Goal: Transaction & Acquisition: Purchase product/service

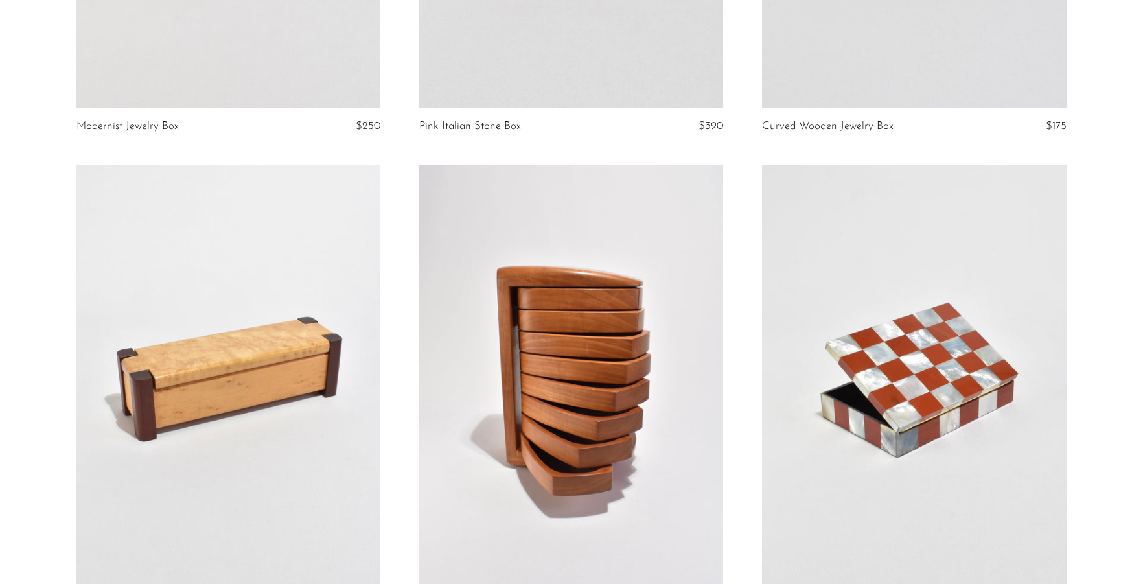
scroll to position [2202, 0]
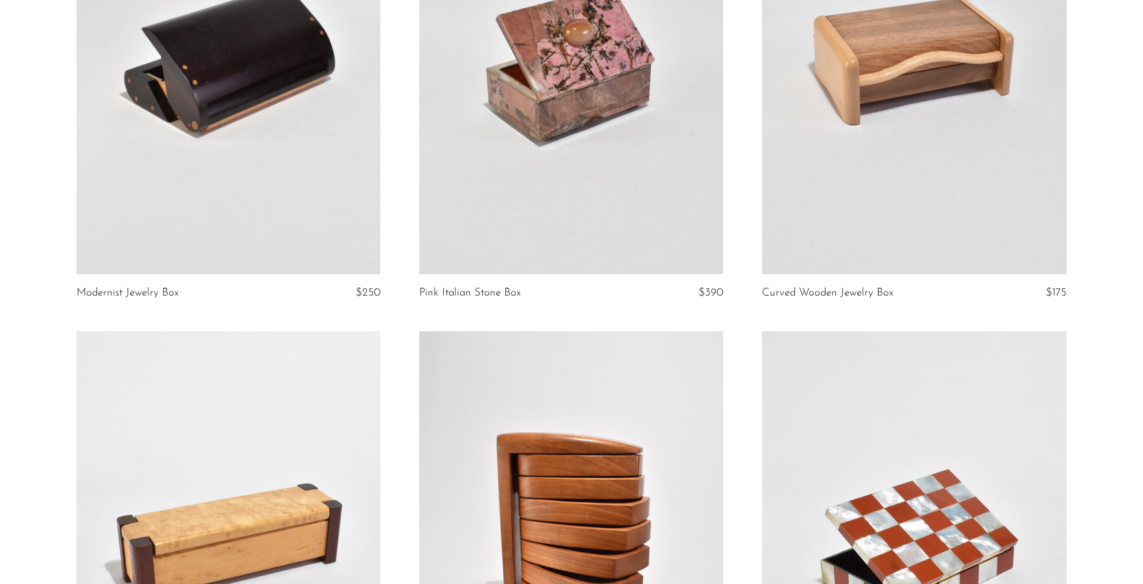
click at [906, 136] on link at bounding box center [914, 61] width 304 height 426
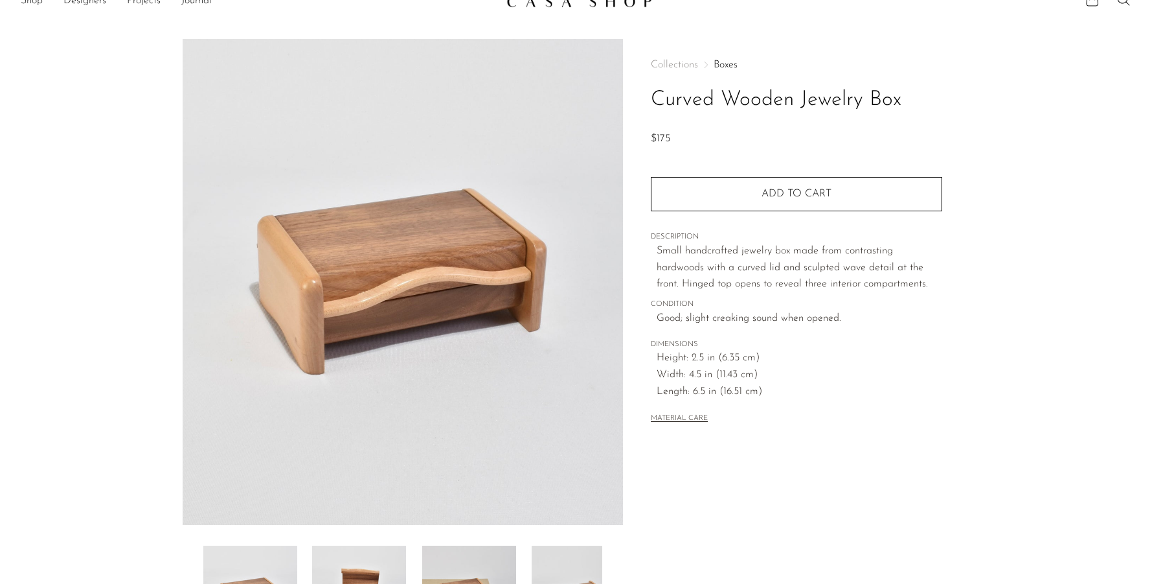
scroll to position [21, 0]
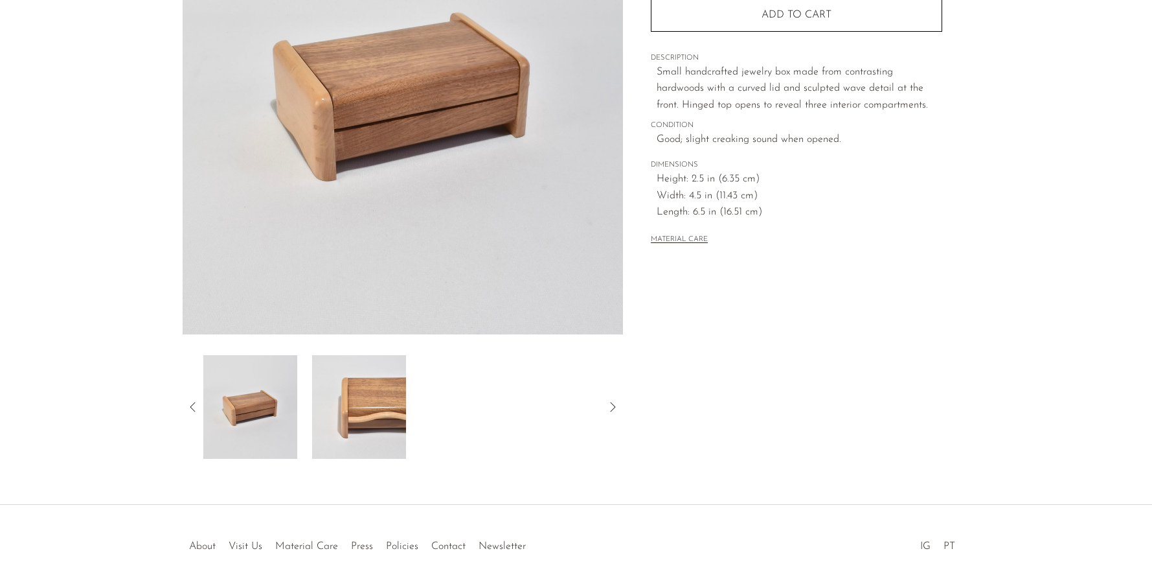
scroll to position [231, 0]
